Goal: Information Seeking & Learning: Find specific fact

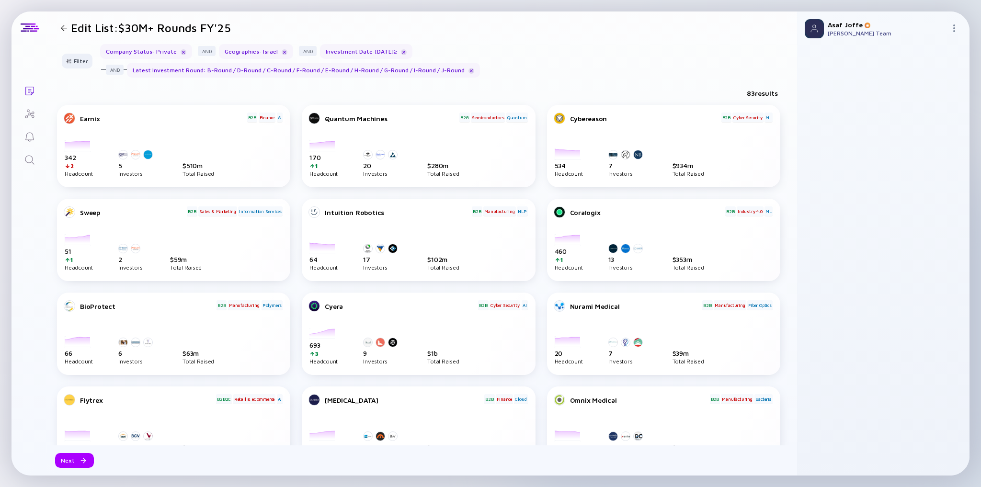
click at [35, 161] on link "Search" at bounding box center [29, 159] width 36 height 23
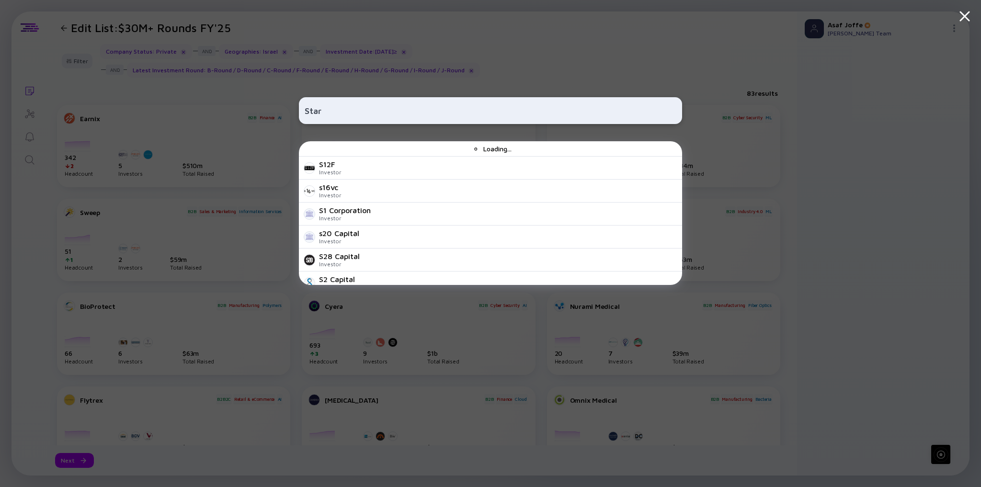
type input "Start"
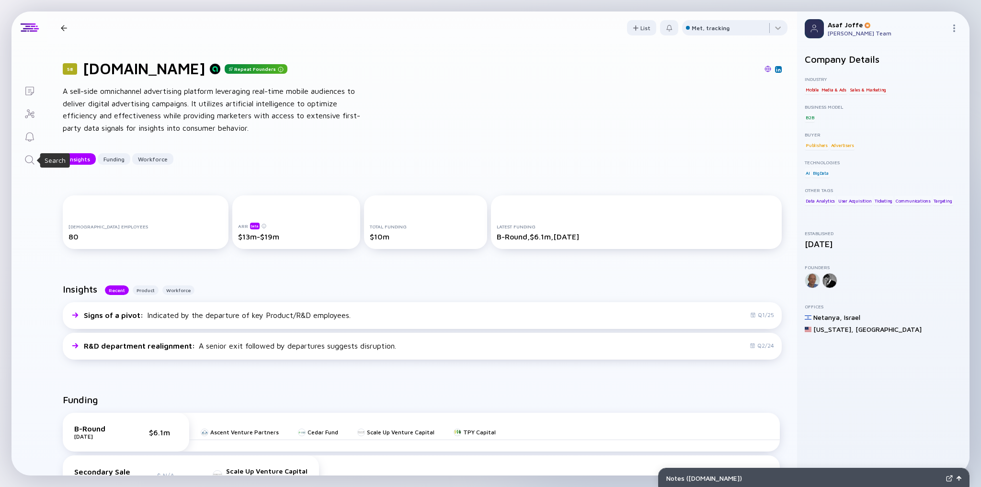
click at [30, 164] on icon "Search" at bounding box center [29, 159] width 11 height 11
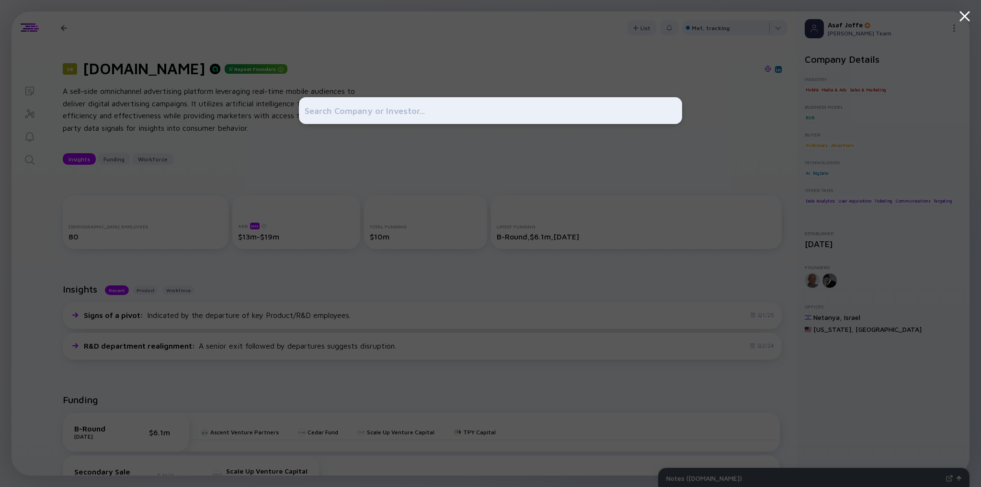
type input "o"
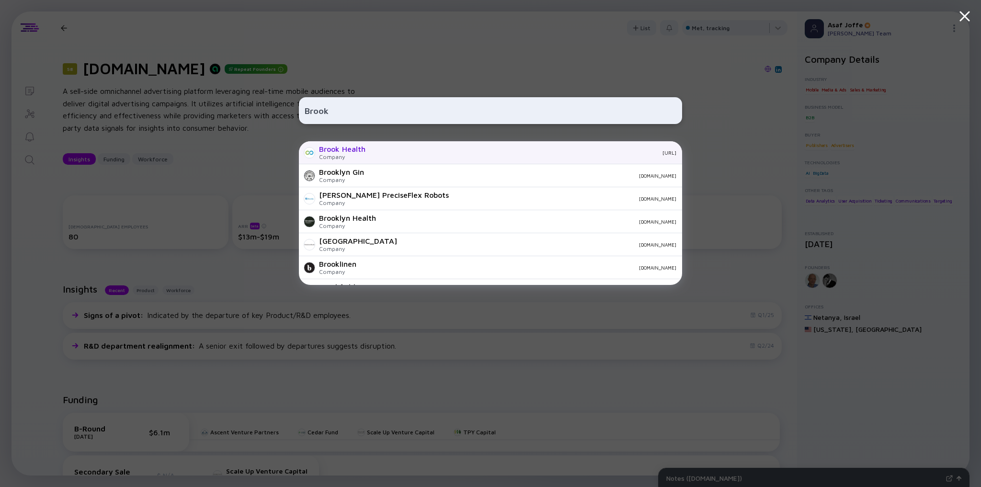
type input "Brook"
click at [328, 155] on div "Company" at bounding box center [342, 156] width 46 height 7
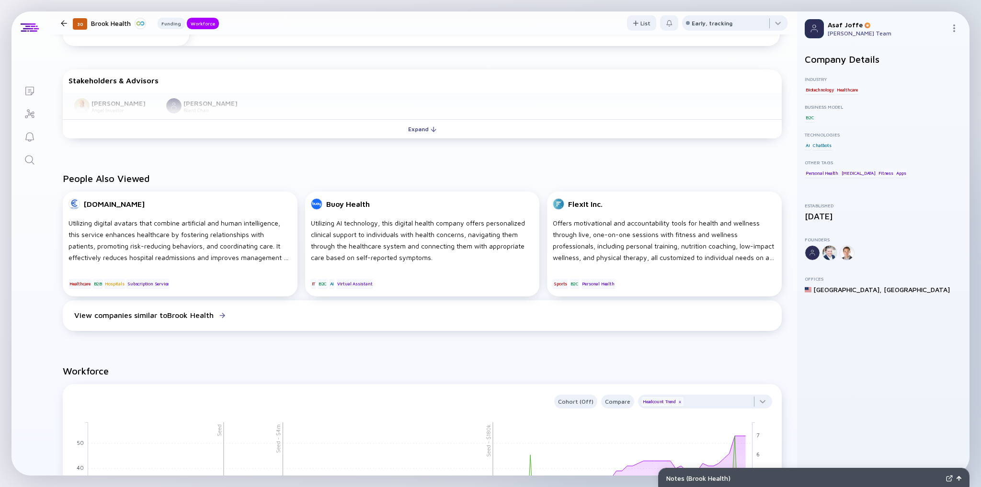
scroll to position [378, 0]
